Goal: Navigation & Orientation: Understand site structure

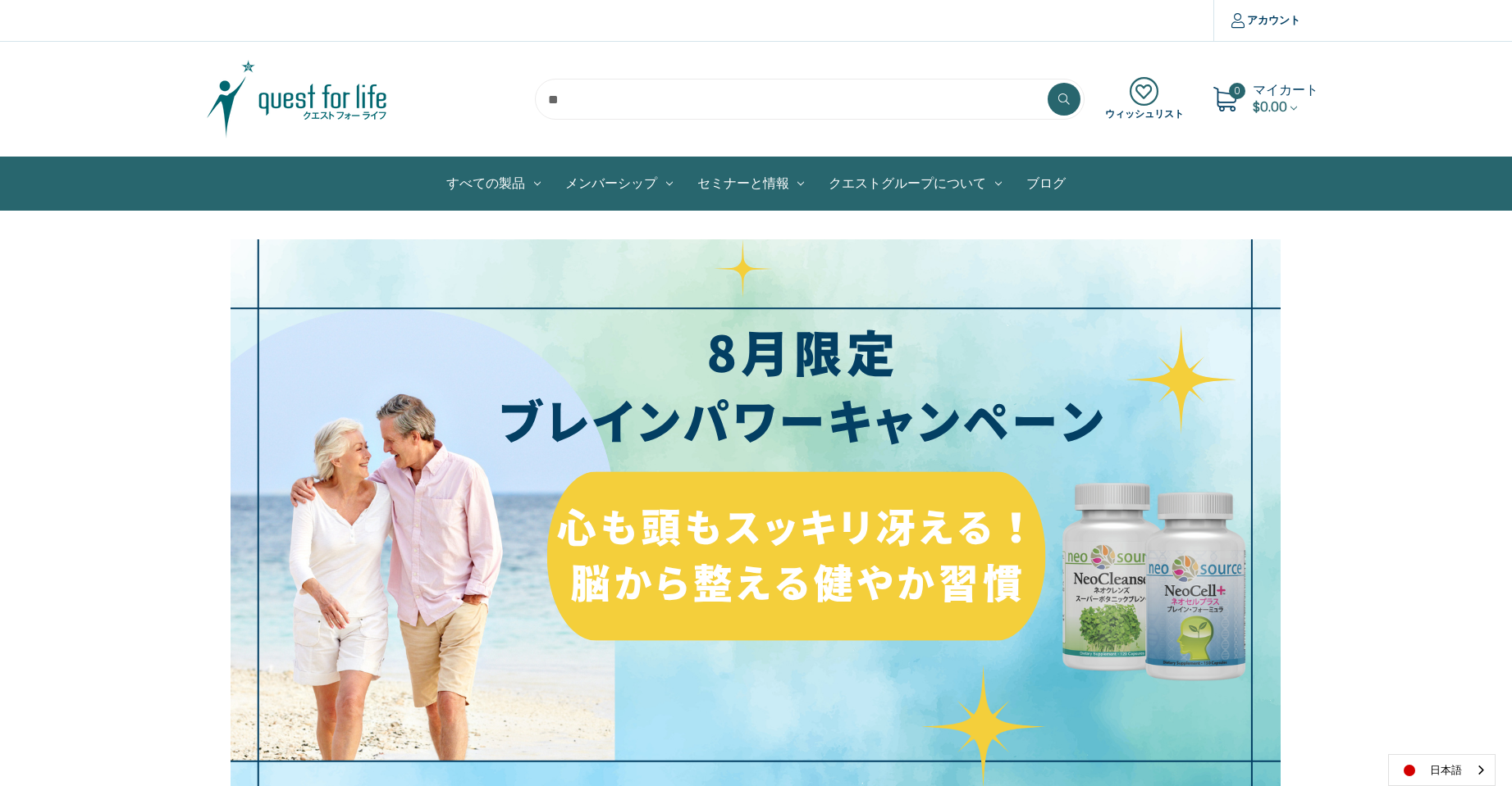
click at [375, 105] on img at bounding box center [297, 99] width 206 height 82
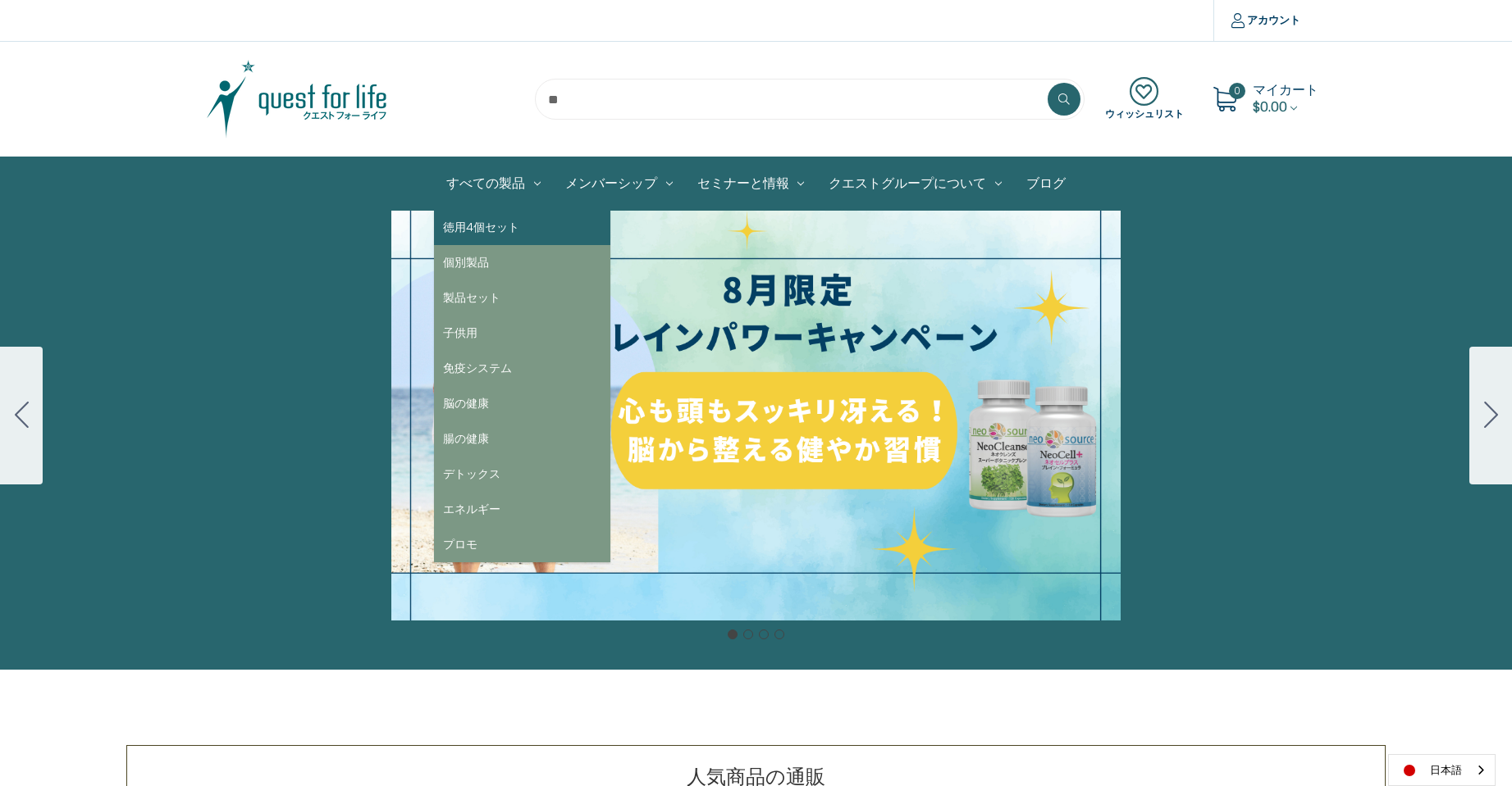
click at [487, 233] on link "徳用4個セット" at bounding box center [522, 227] width 177 height 36
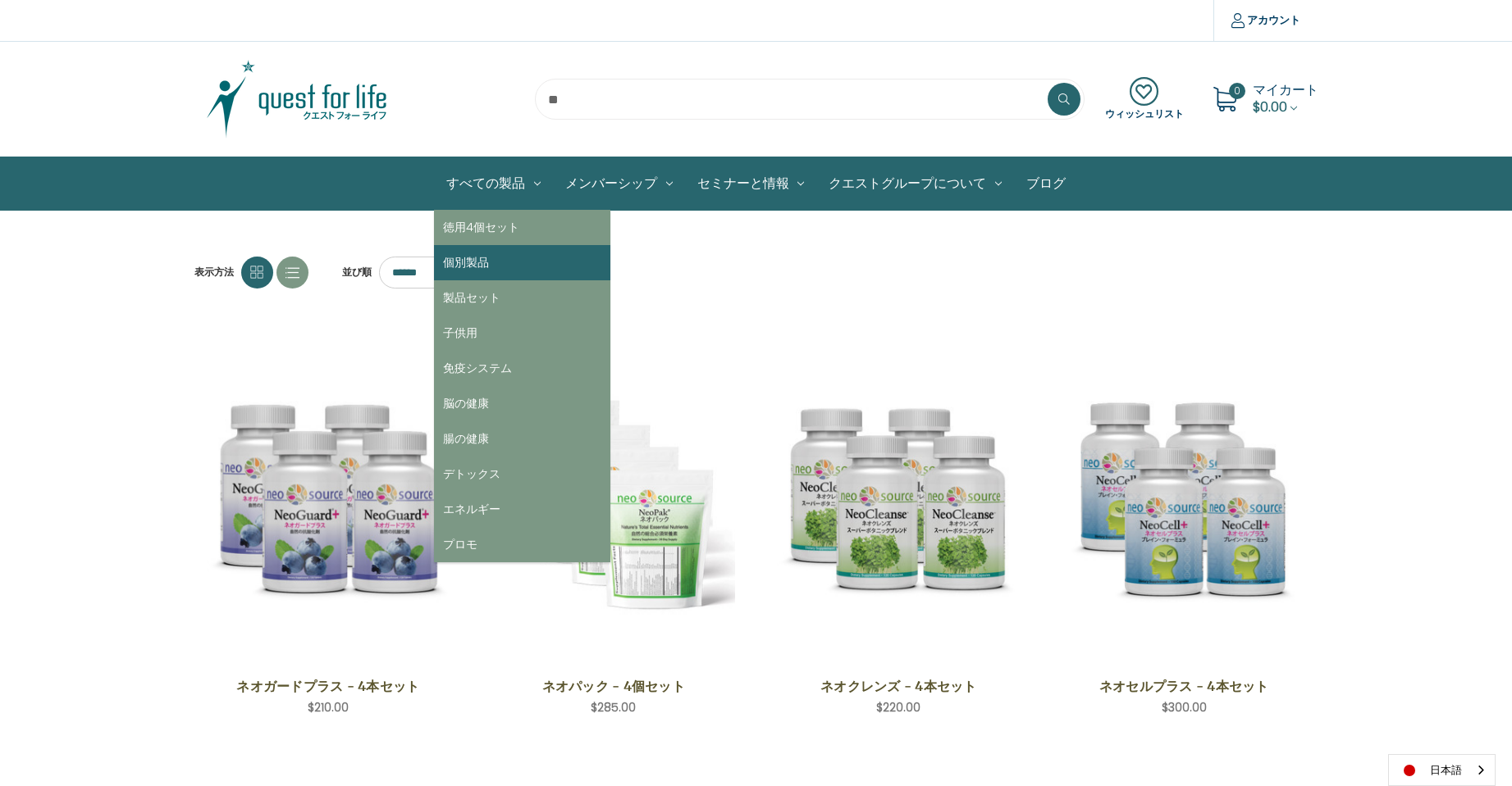
click at [486, 269] on link "個別製品" at bounding box center [522, 263] width 177 height 36
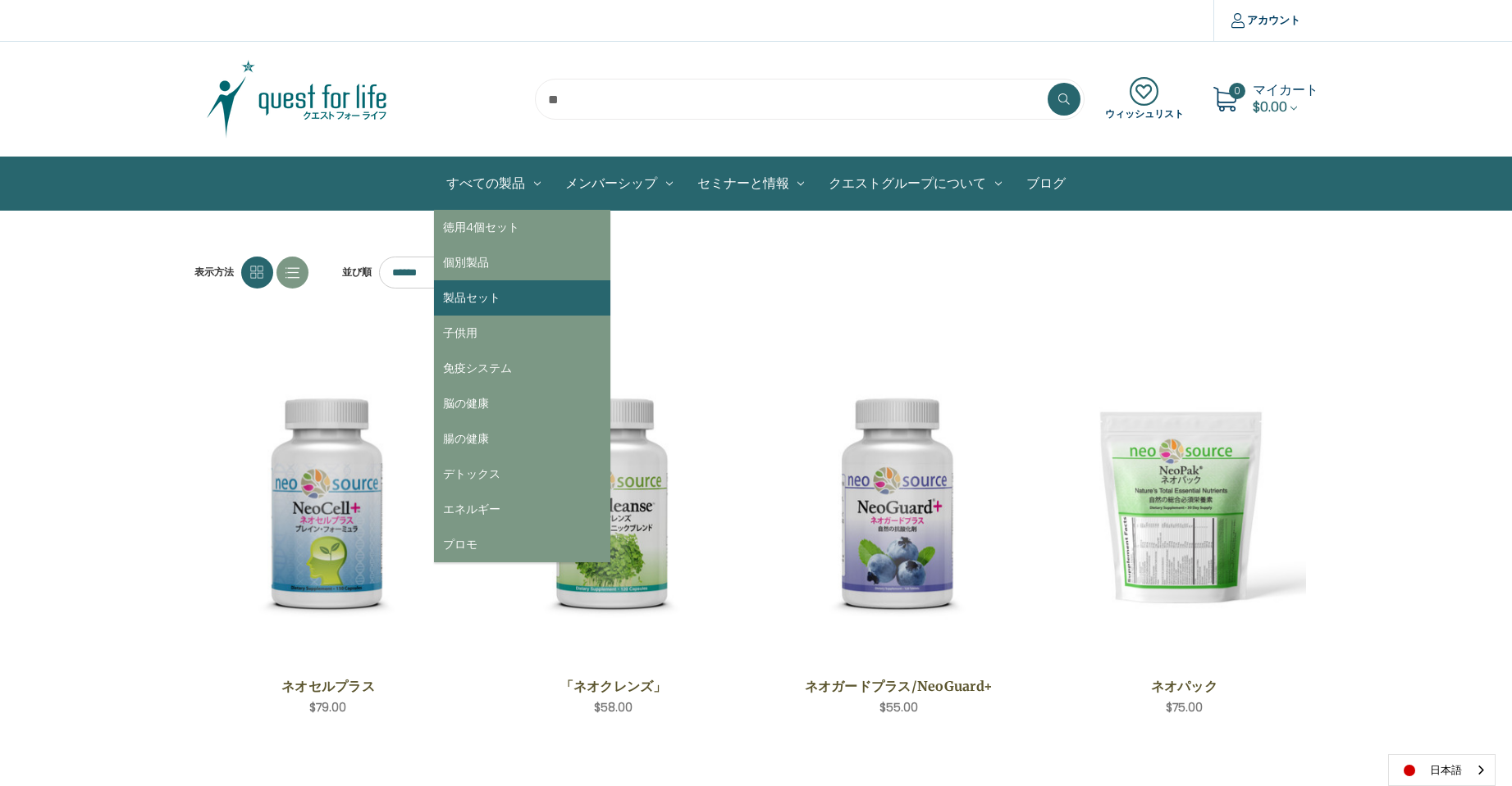
click at [489, 299] on link "製品セット" at bounding box center [522, 298] width 177 height 36
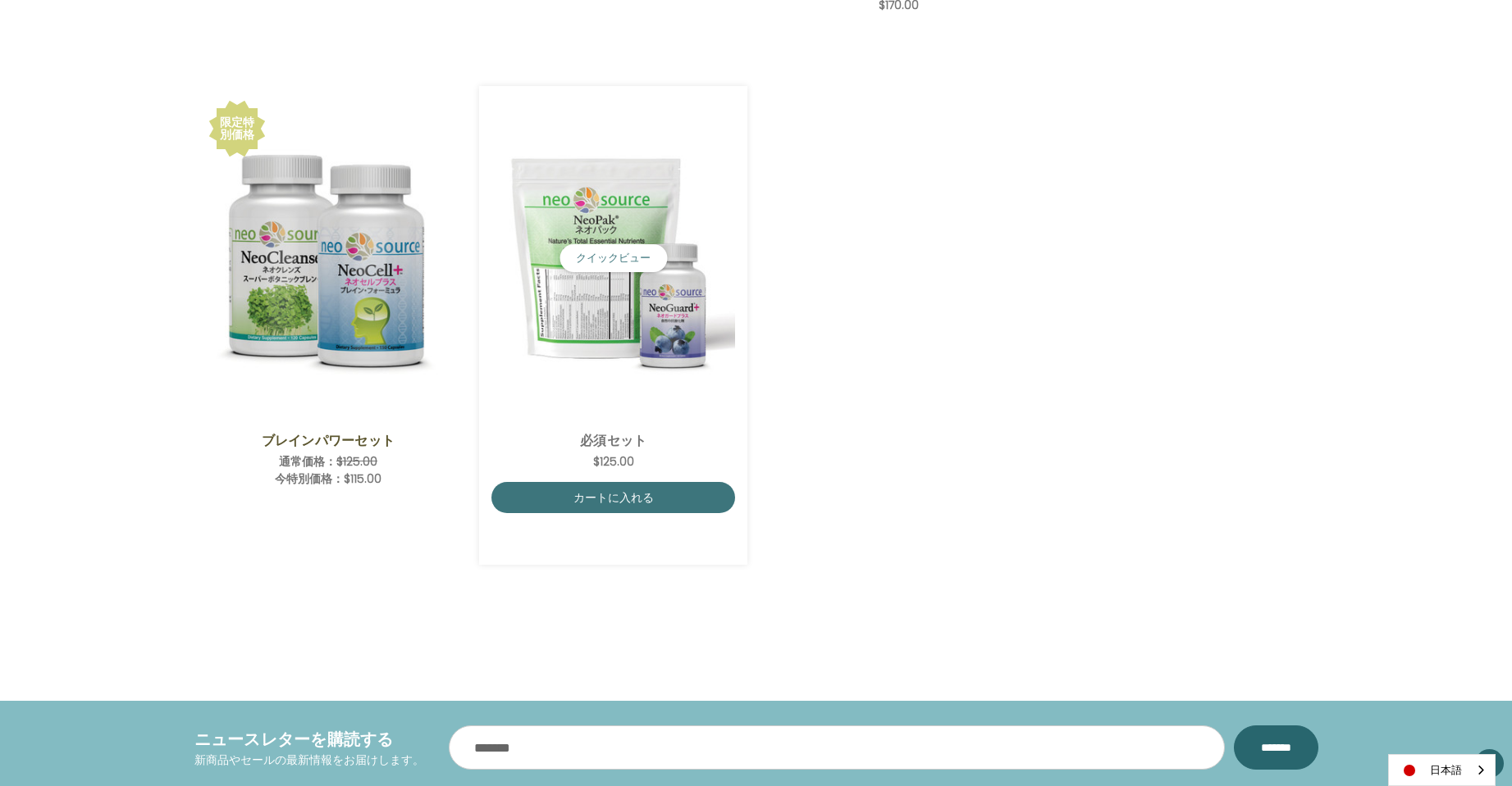
scroll to position [738, 0]
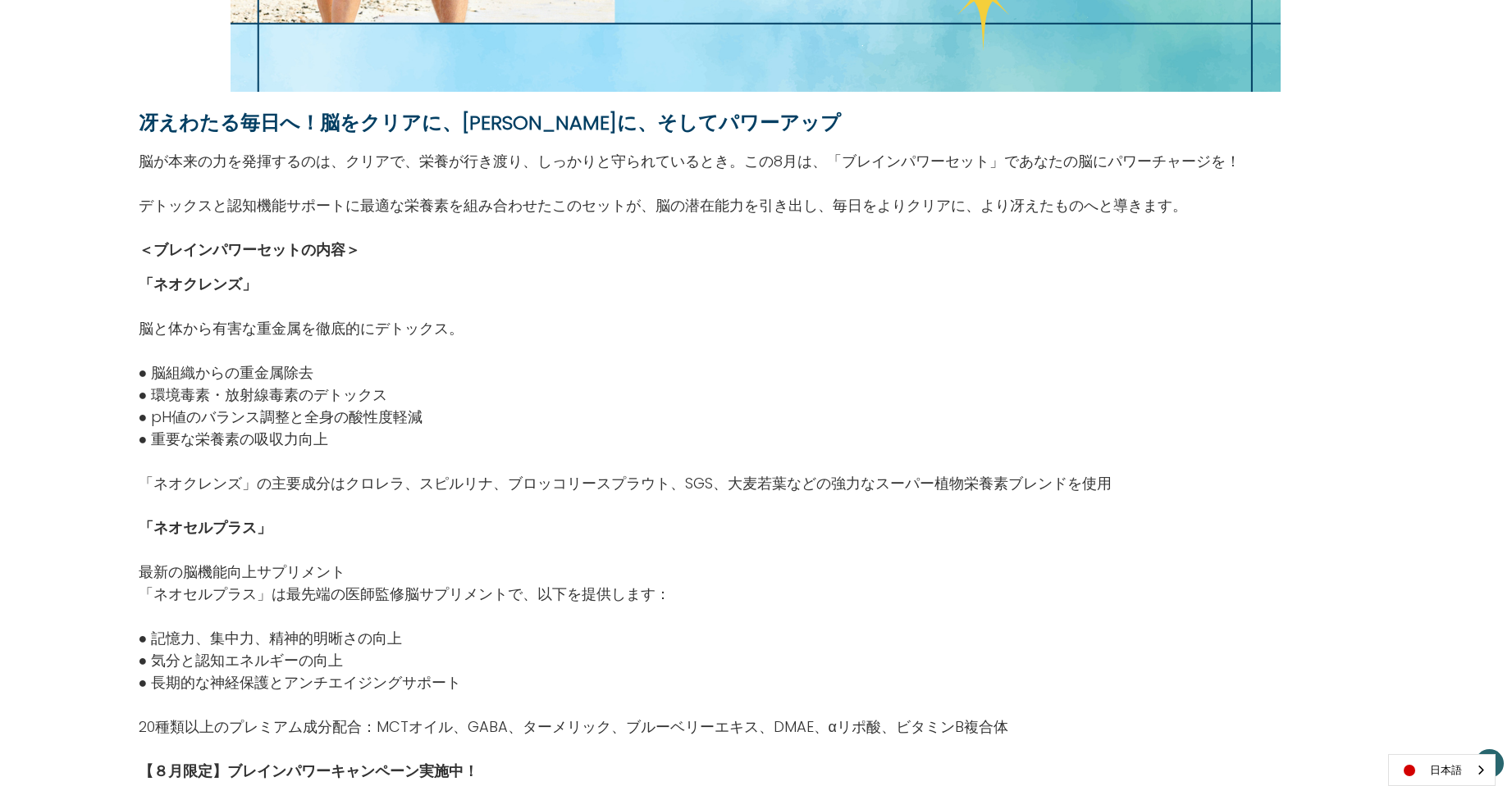
scroll to position [246, 0]
